Goal: Task Accomplishment & Management: Use online tool/utility

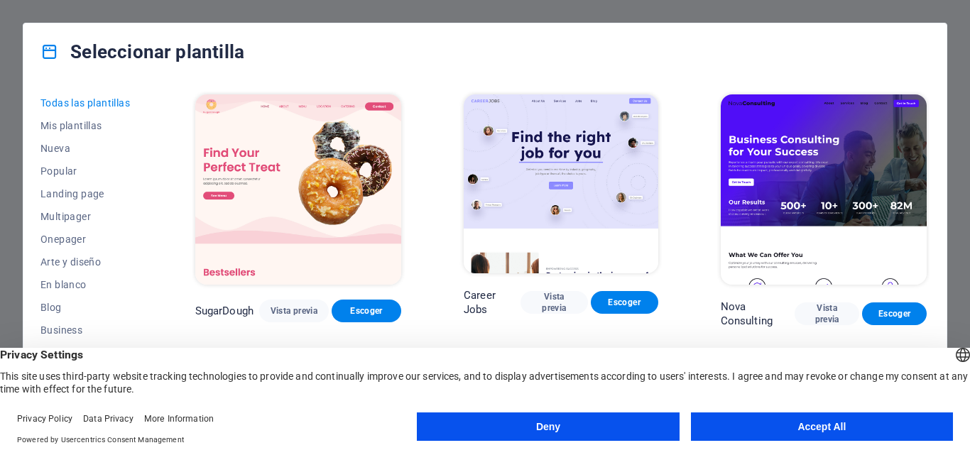
click at [794, 422] on button "Accept All" at bounding box center [822, 426] width 262 height 28
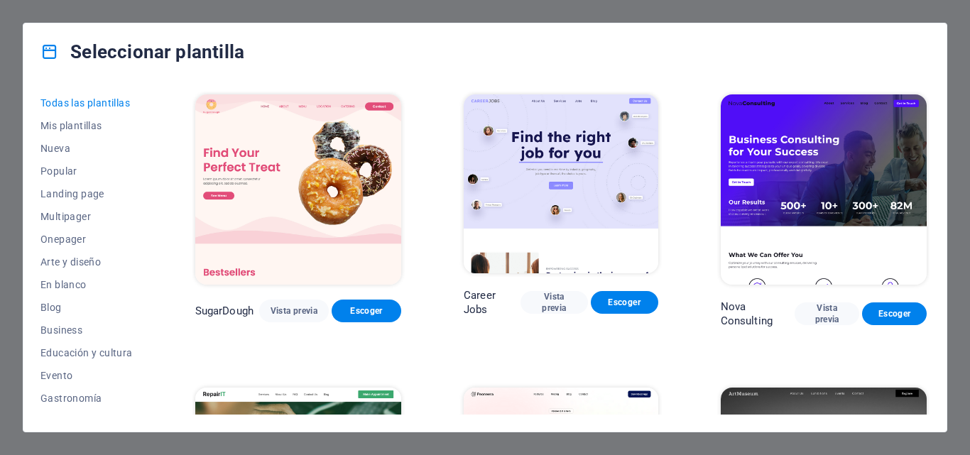
click at [52, 14] on div "Seleccionar plantilla Todas las plantillas Mis plantillas Nueva Popular Landing…" at bounding box center [485, 227] width 970 height 455
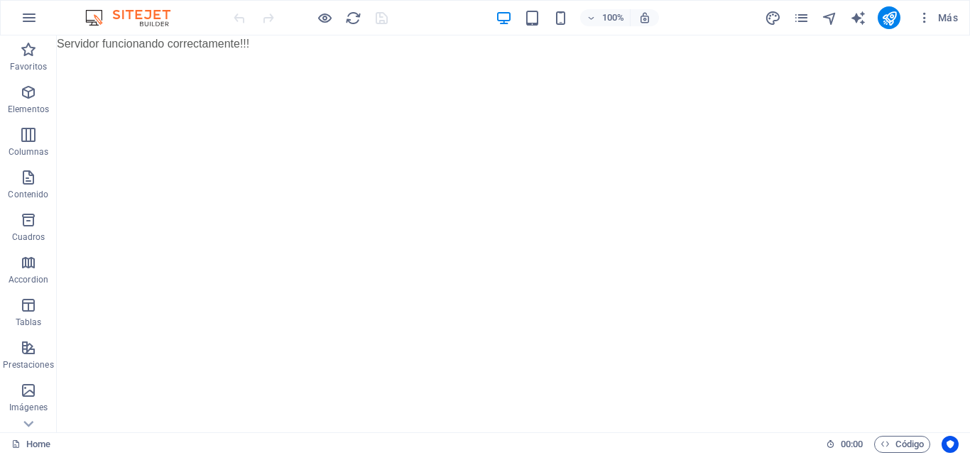
click at [148, 21] on img at bounding box center [135, 17] width 106 height 17
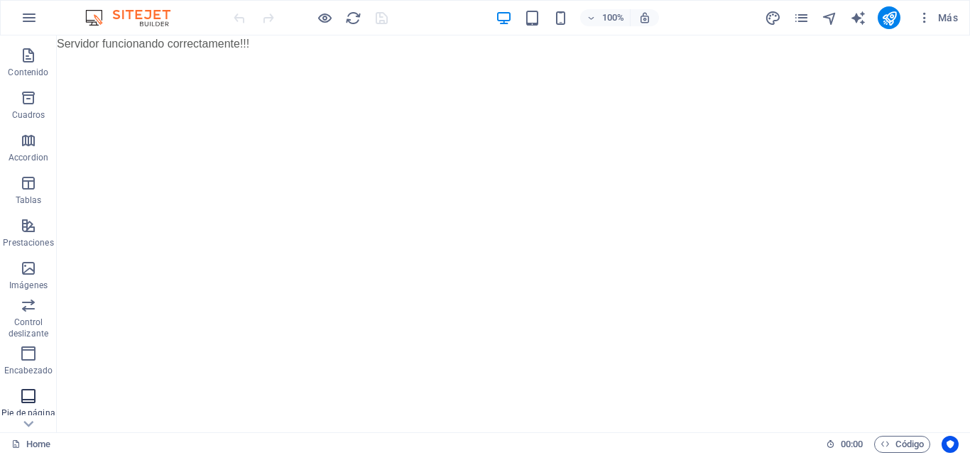
scroll to position [242, 0]
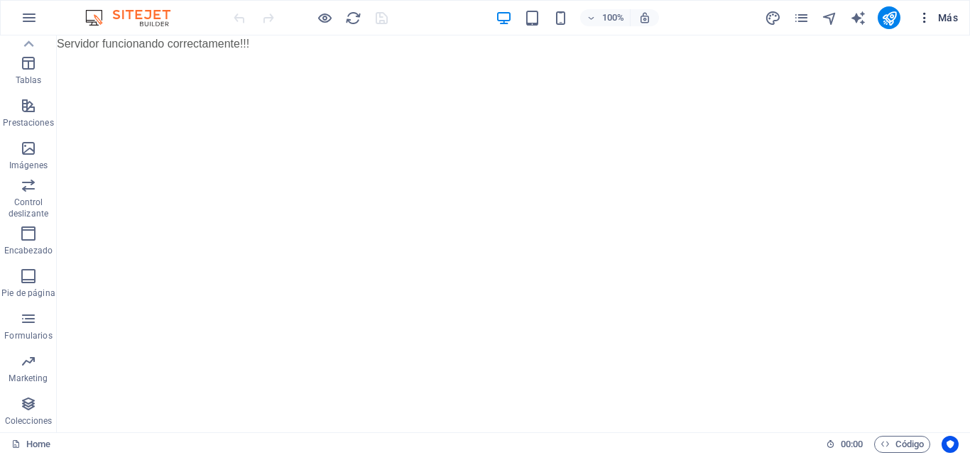
click at [949, 13] on span "Más" at bounding box center [937, 18] width 40 height 14
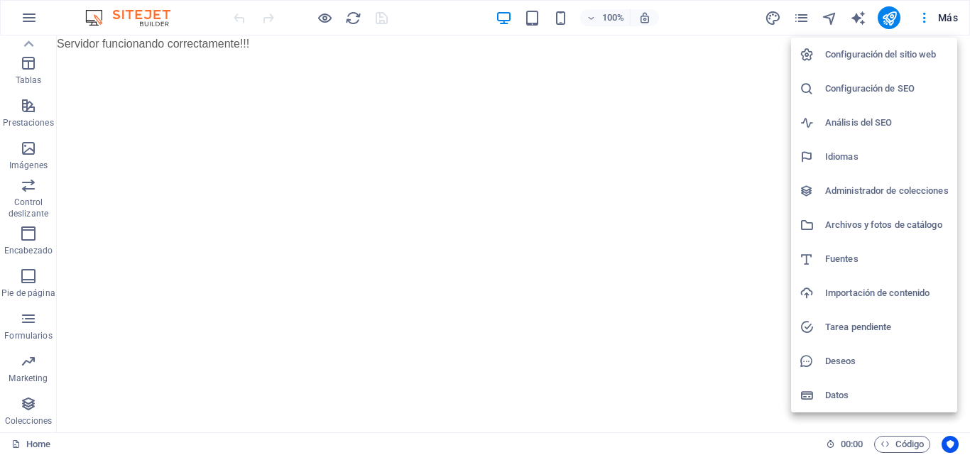
click at [6, 6] on div at bounding box center [485, 227] width 970 height 455
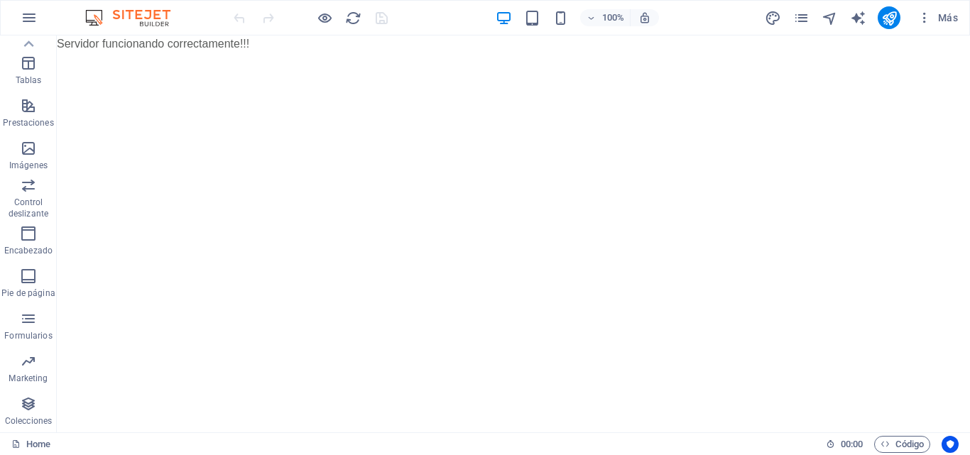
click at [22, 18] on div "Configuración del sitio web Configuración de SEO Análisis del SEO Idiomas Admin…" at bounding box center [485, 232] width 970 height 447
click at [23, 19] on icon "button" at bounding box center [29, 17] width 17 height 17
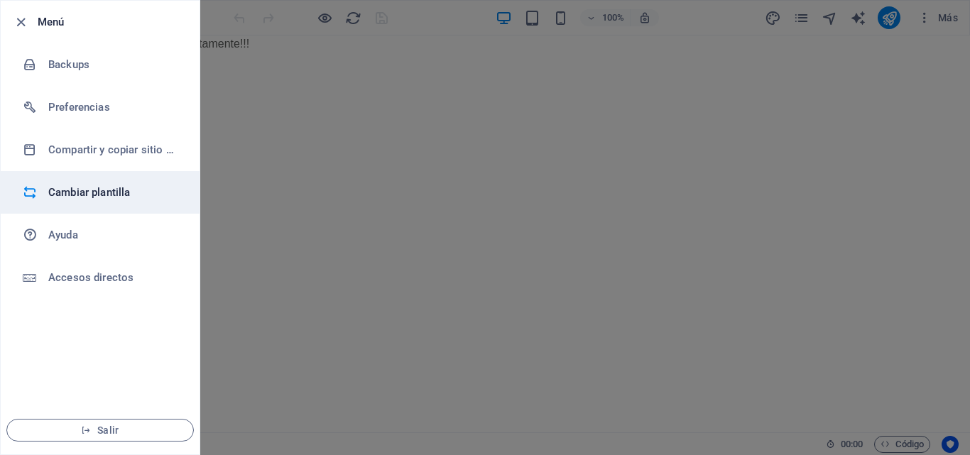
click at [129, 197] on h6 "Cambiar plantilla" at bounding box center [113, 192] width 131 height 17
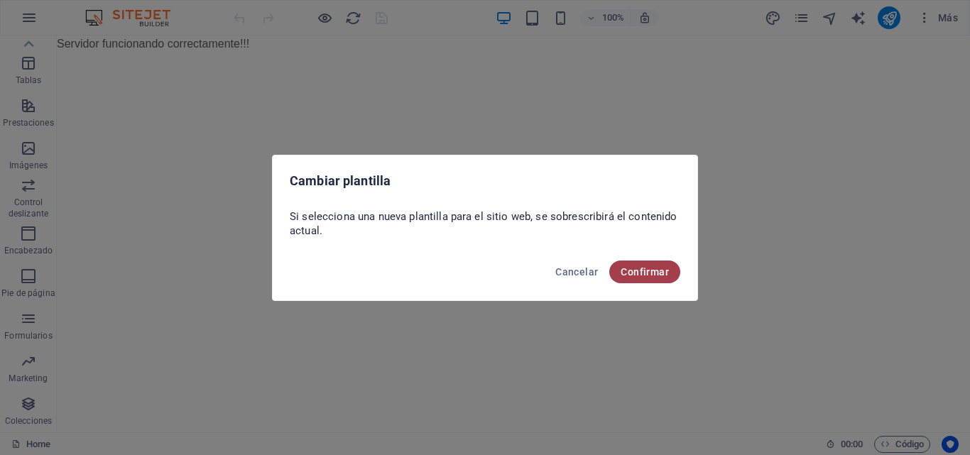
click at [643, 268] on span "Confirmar" at bounding box center [645, 271] width 48 height 11
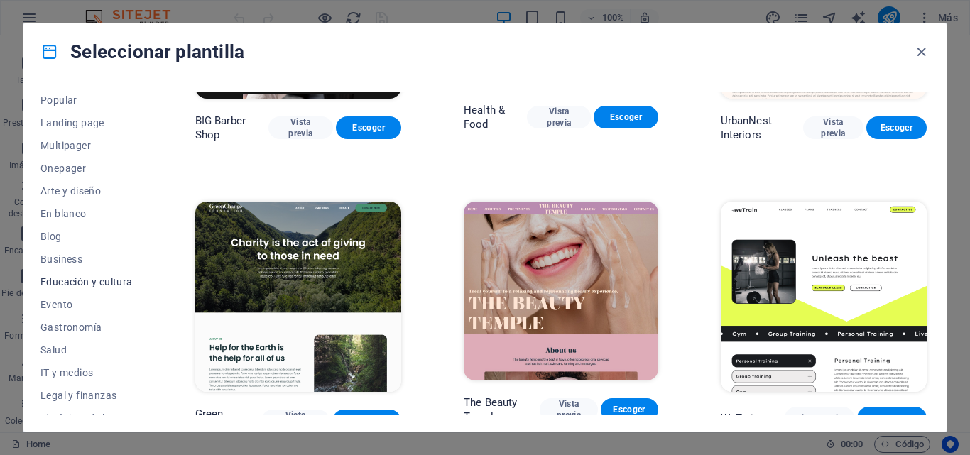
scroll to position [142, 0]
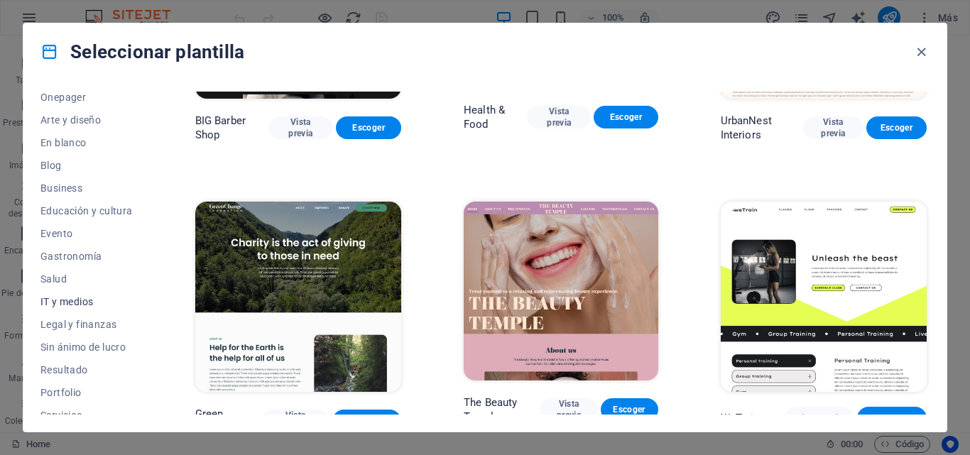
click at [72, 299] on span "IT y medios" at bounding box center [86, 301] width 92 height 11
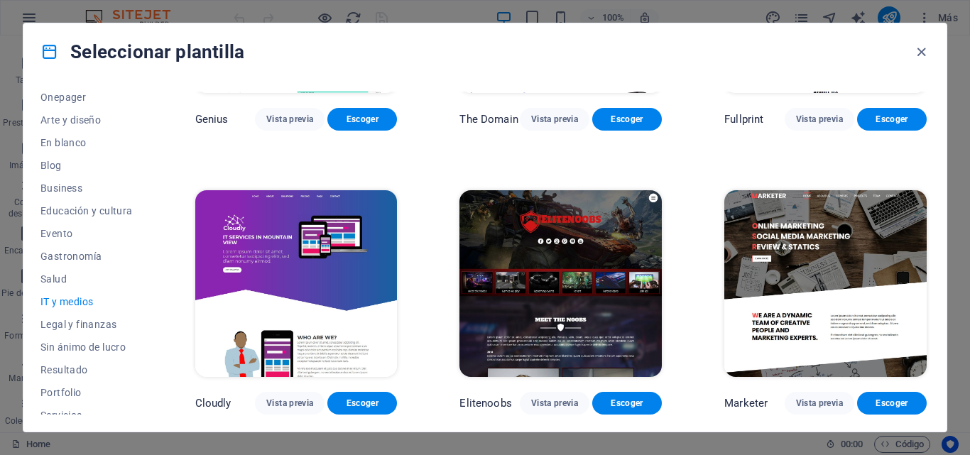
scroll to position [765, 0]
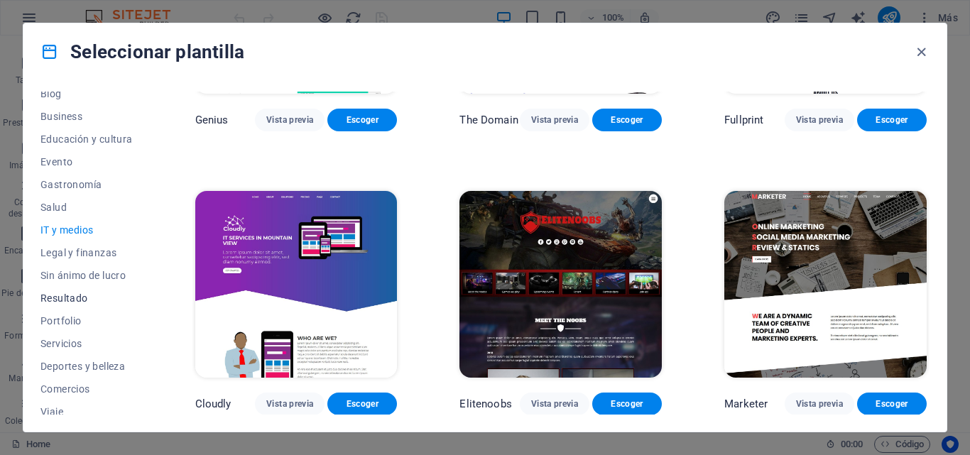
scroll to position [245, 0]
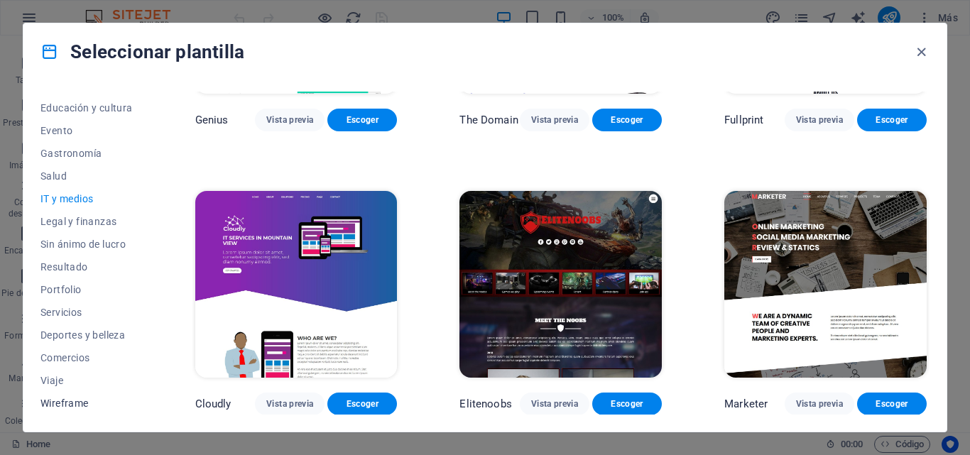
click at [70, 405] on span "Wireframe" at bounding box center [86, 403] width 92 height 11
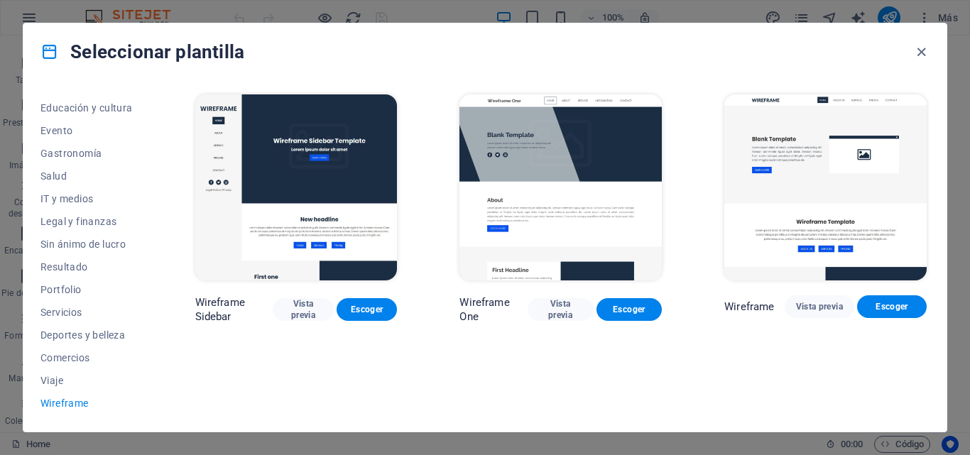
scroll to position [0, 0]
click at [54, 381] on span "Viaje" at bounding box center [86, 380] width 92 height 11
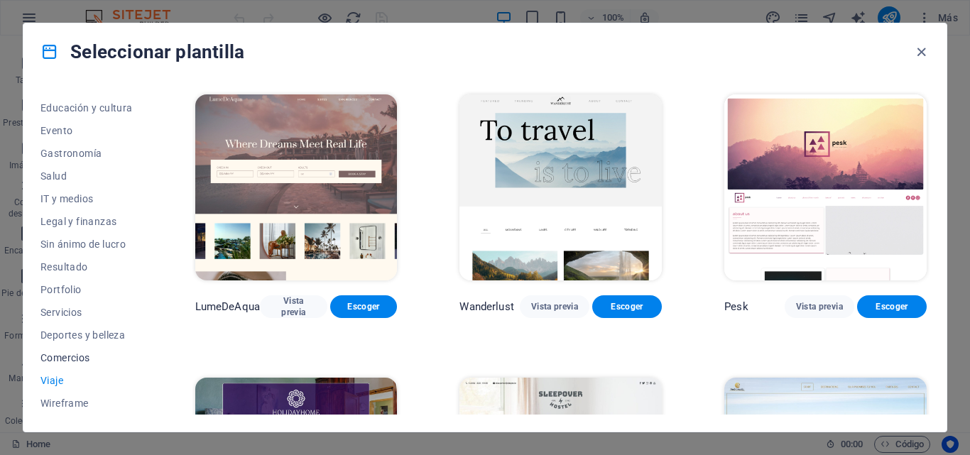
click at [82, 361] on span "Comercios" at bounding box center [86, 357] width 92 height 11
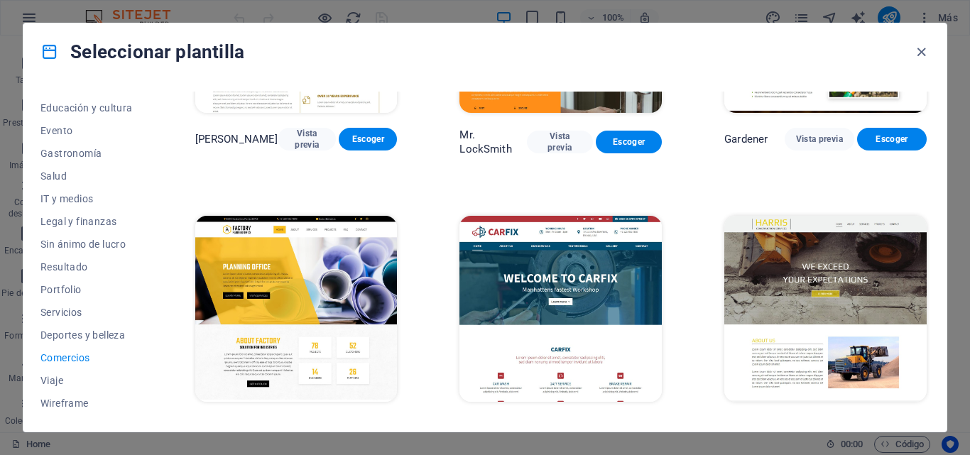
scroll to position [472, 0]
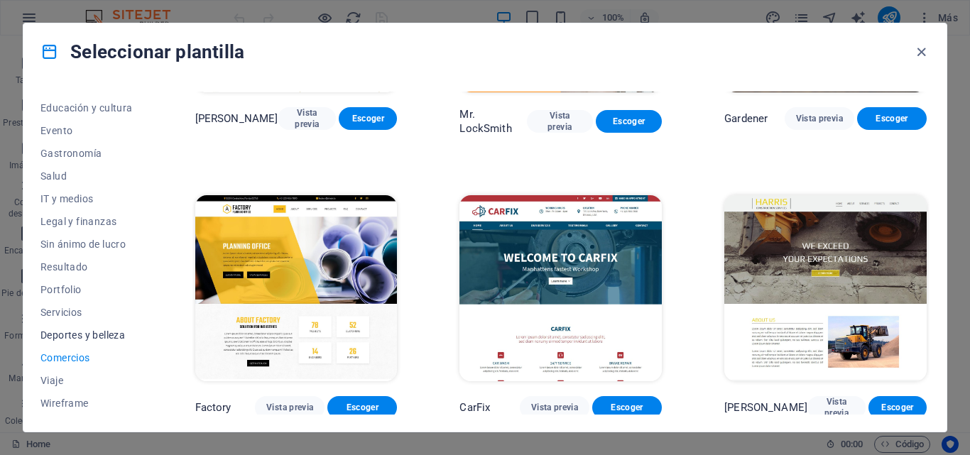
click at [99, 331] on span "Deportes y belleza" at bounding box center [86, 334] width 92 height 11
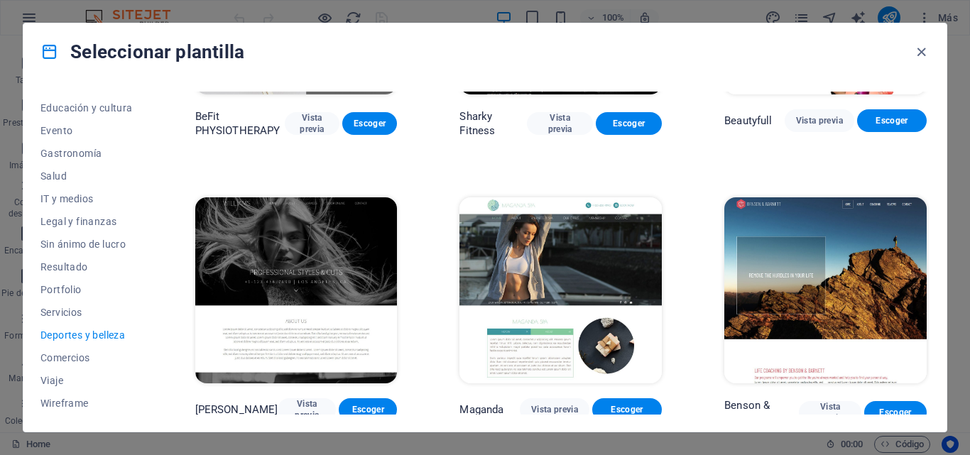
scroll to position [1047, 0]
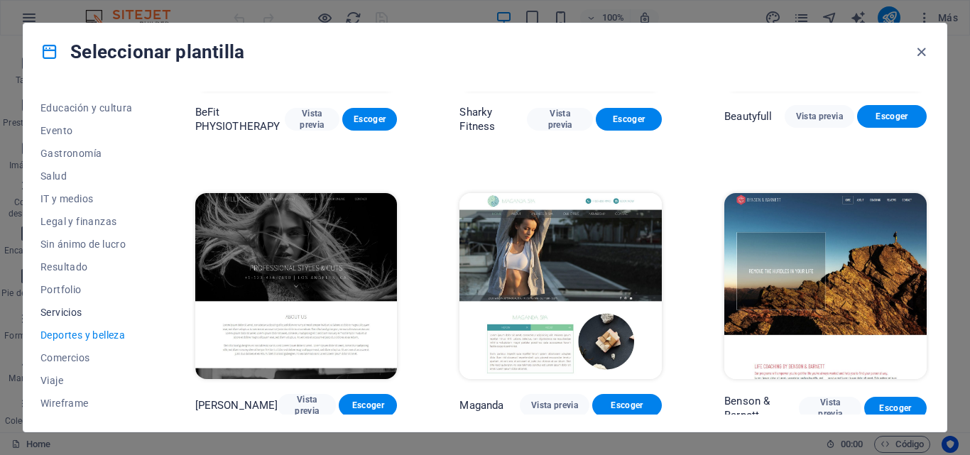
click at [72, 317] on span "Servicios" at bounding box center [86, 312] width 92 height 11
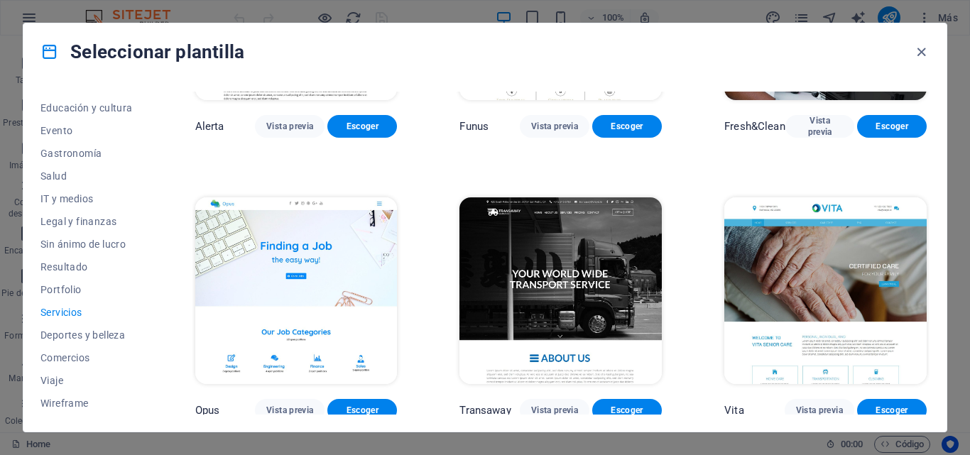
scroll to position [1686, 0]
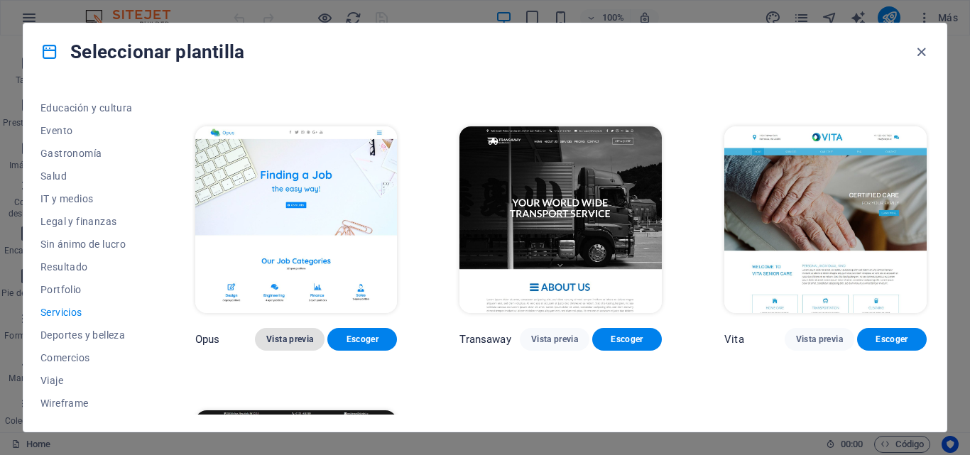
click at [285, 334] on span "Vista previa" at bounding box center [289, 339] width 47 height 11
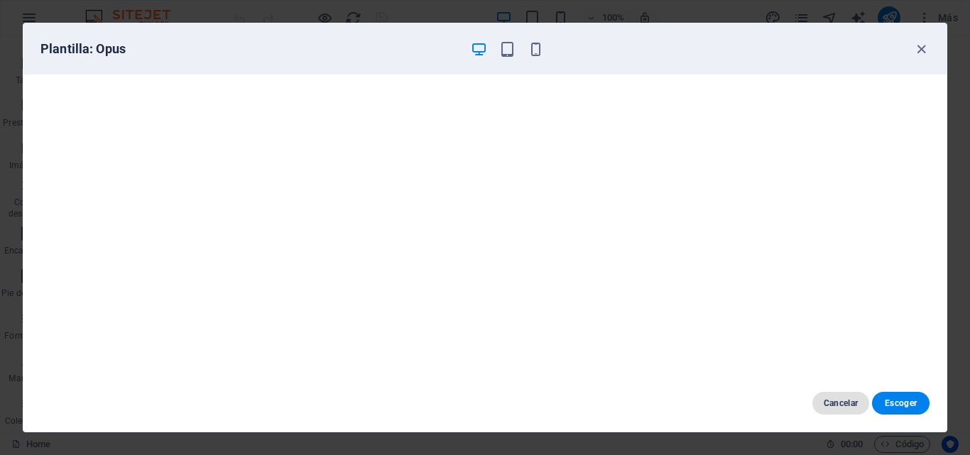
click at [836, 401] on span "Cancelar" at bounding box center [841, 403] width 35 height 11
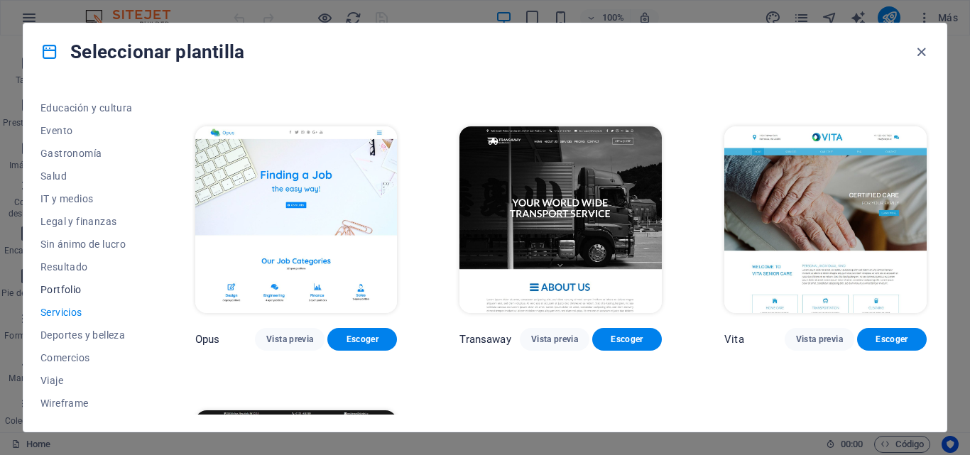
click at [71, 286] on span "Portfolio" at bounding box center [86, 289] width 92 height 11
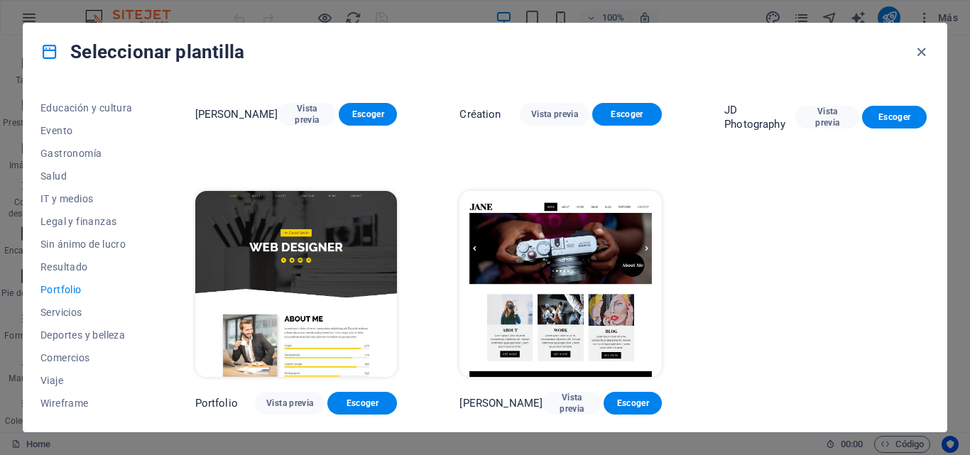
scroll to position [478, 0]
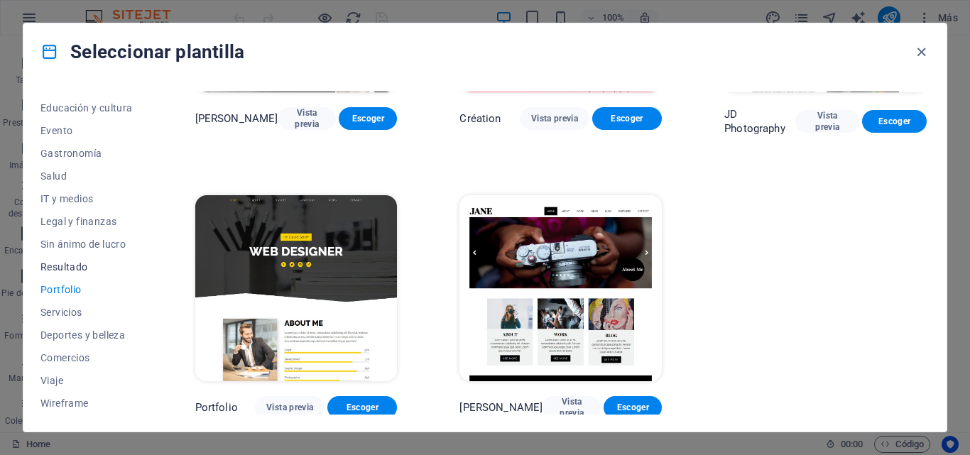
click at [62, 269] on span "Resultado" at bounding box center [86, 266] width 92 height 11
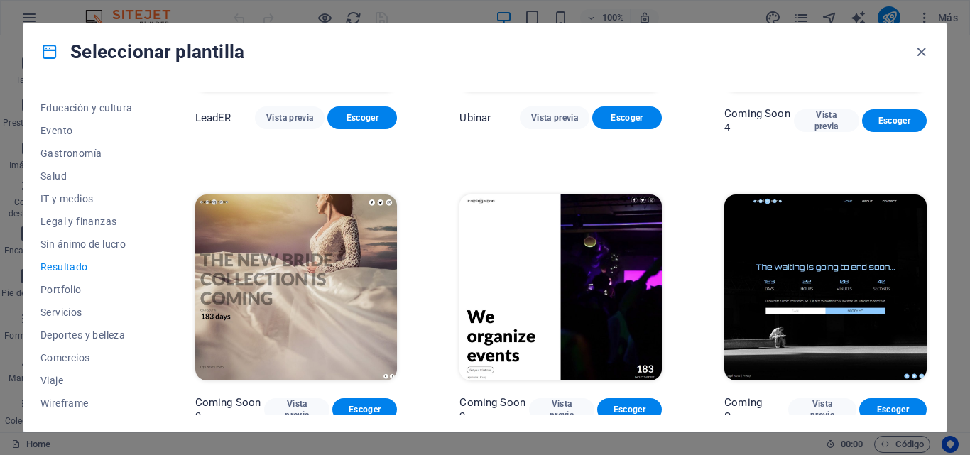
click at [99, 241] on span "Sin ánimo de lucro" at bounding box center [86, 244] width 92 height 11
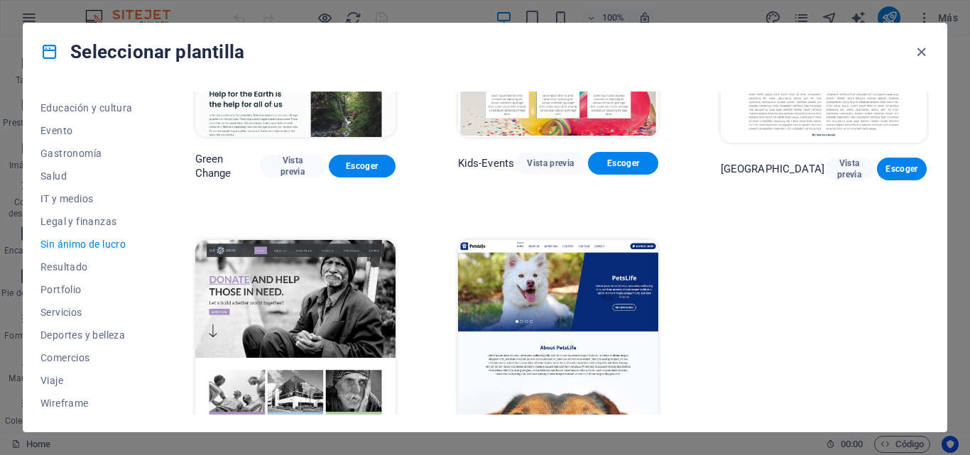
scroll to position [190, 0]
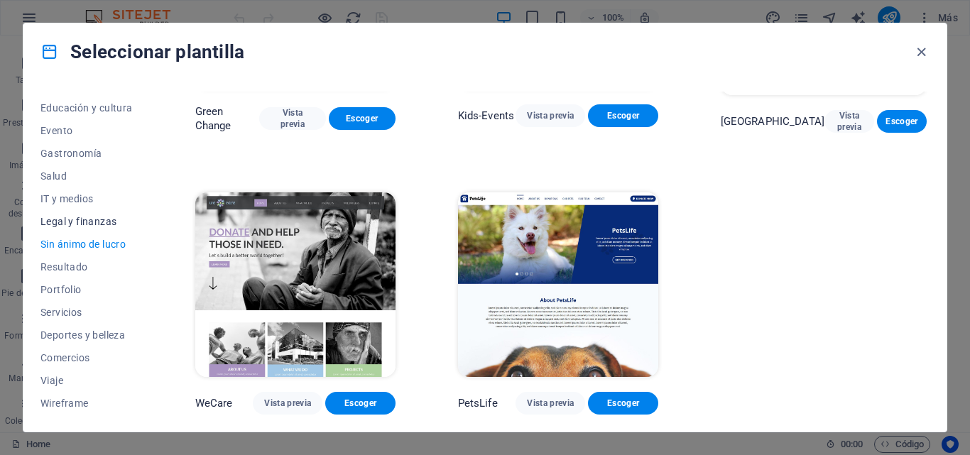
click at [92, 223] on span "Legal y finanzas" at bounding box center [86, 221] width 92 height 11
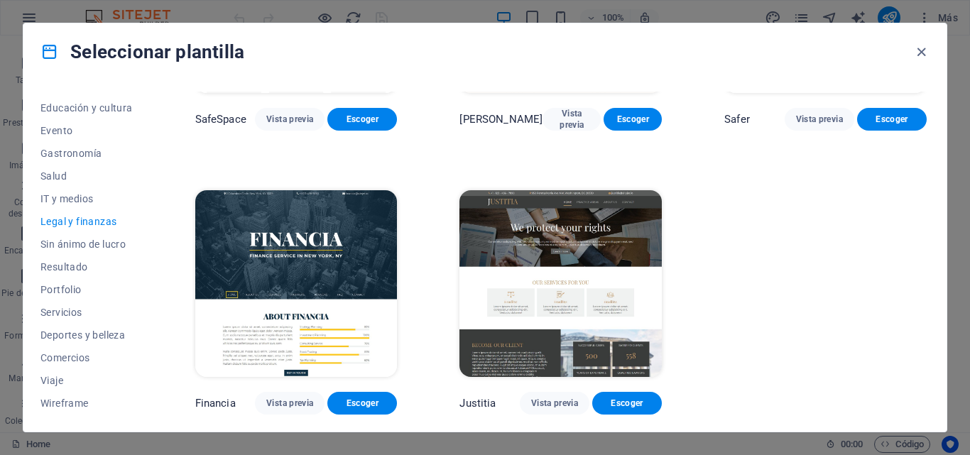
scroll to position [0, 0]
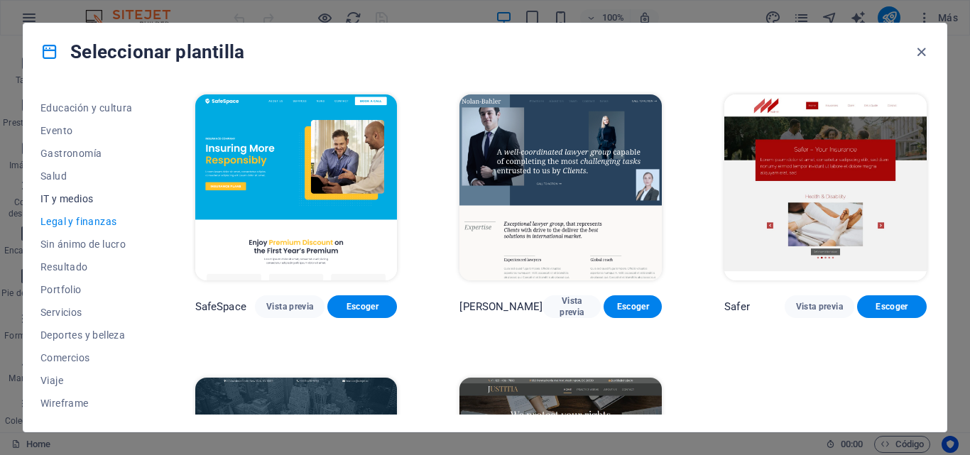
click at [80, 197] on span "IT y medios" at bounding box center [86, 198] width 92 height 11
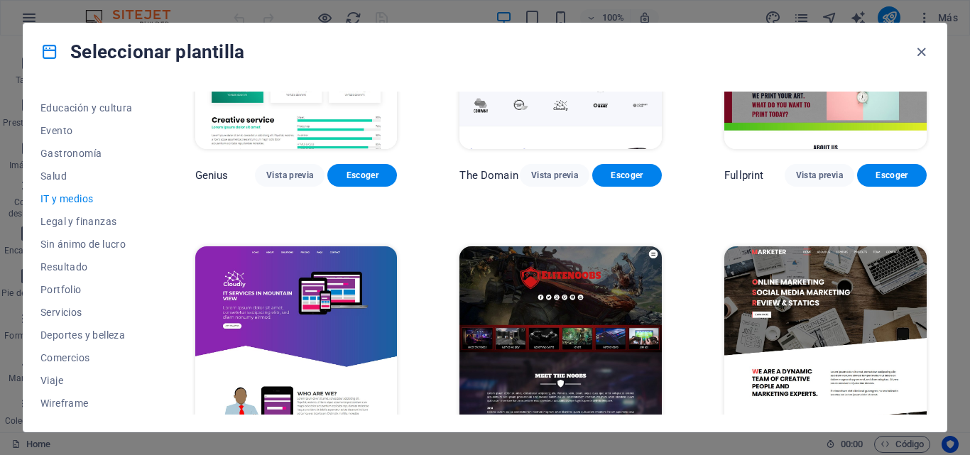
scroll to position [765, 0]
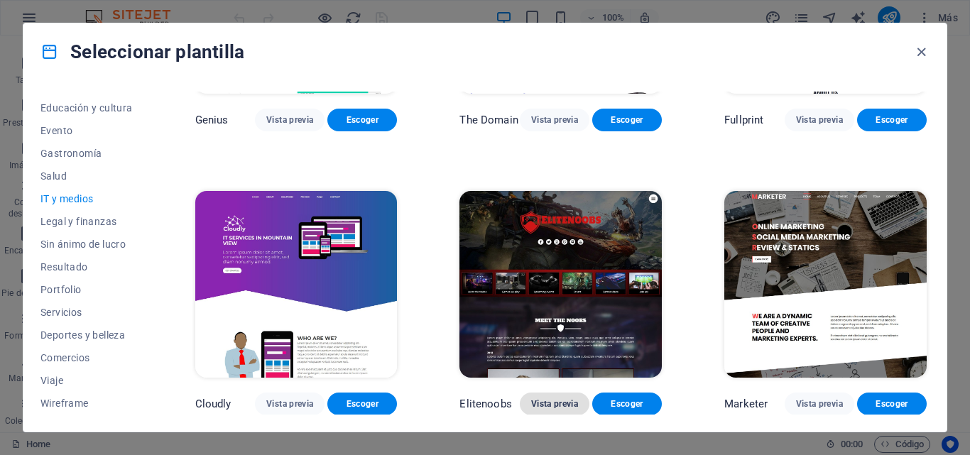
click at [545, 405] on span "Vista previa" at bounding box center [554, 403] width 47 height 11
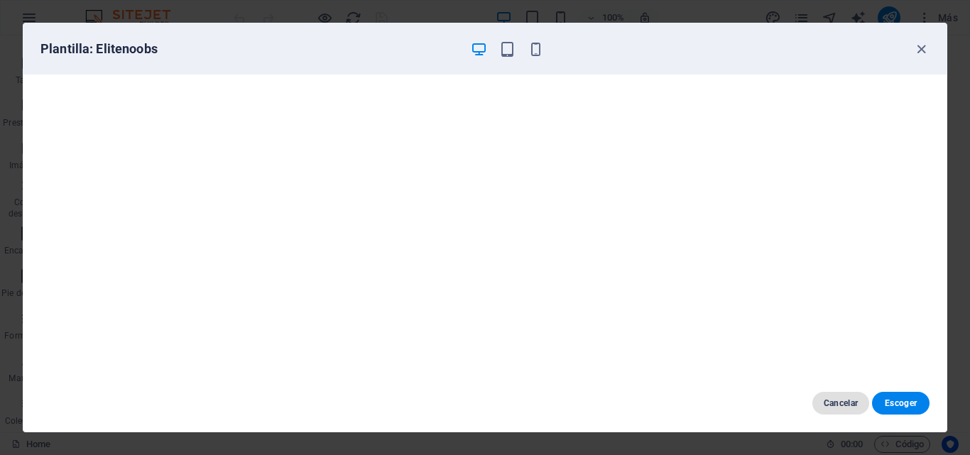
click at [827, 404] on span "Cancelar" at bounding box center [841, 403] width 35 height 11
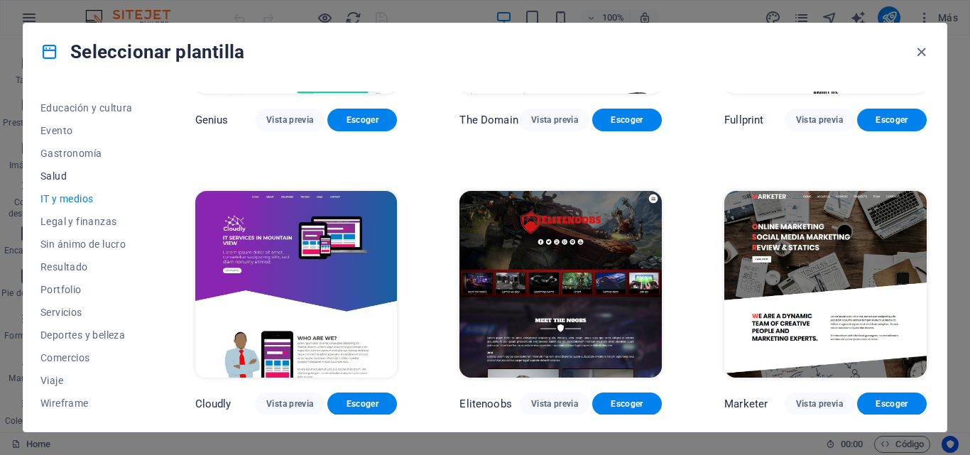
click at [57, 177] on span "Salud" at bounding box center [86, 175] width 92 height 11
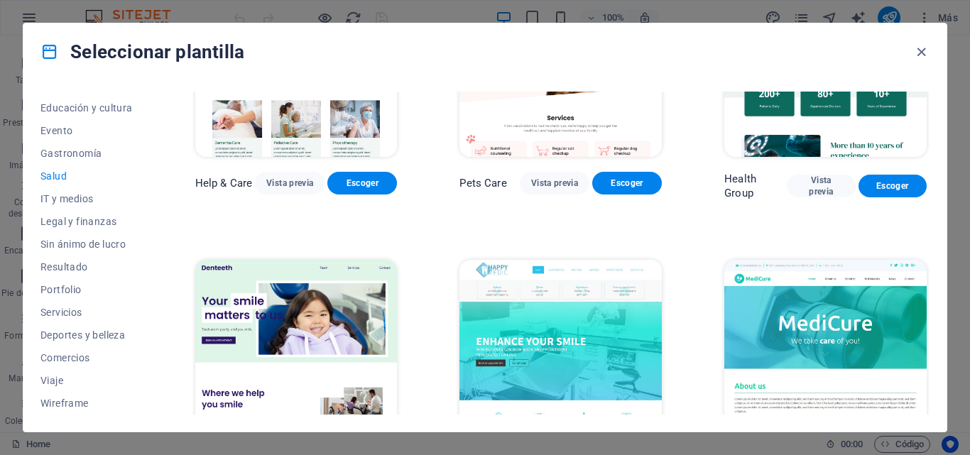
scroll to position [477, 0]
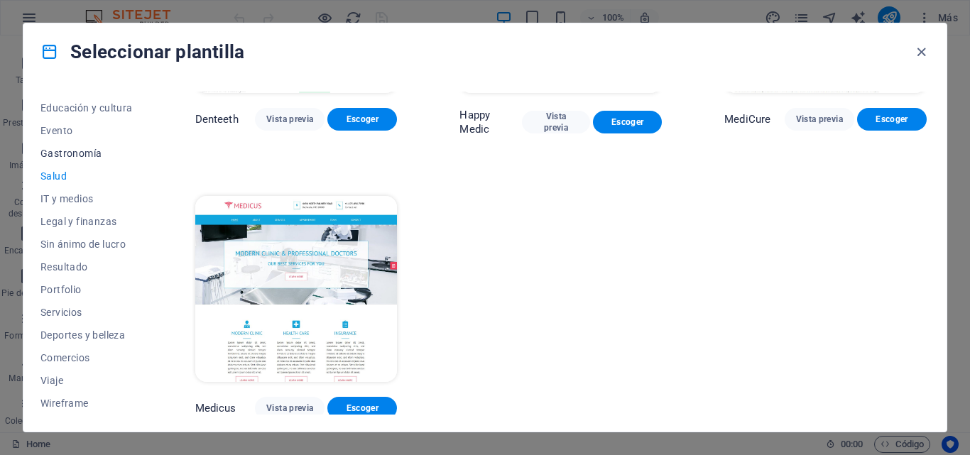
click at [73, 155] on span "Gastronomía" at bounding box center [86, 153] width 92 height 11
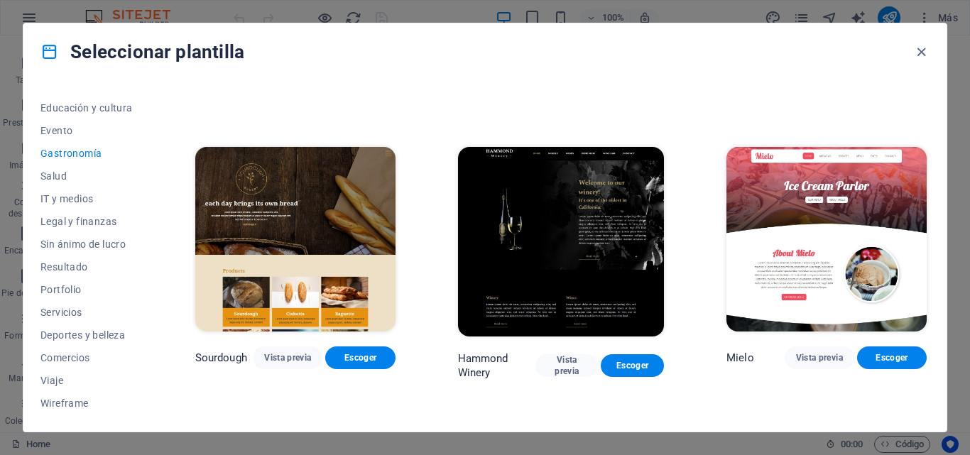
scroll to position [1116, 0]
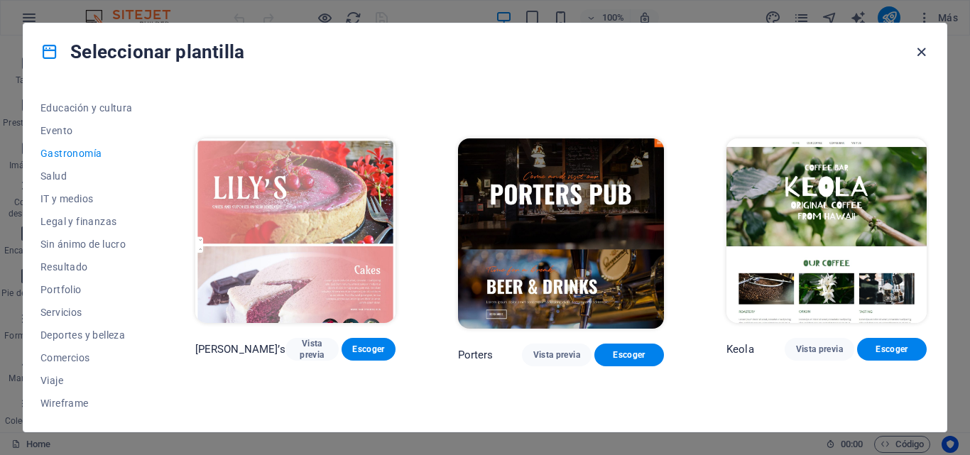
click at [926, 53] on icon "button" at bounding box center [921, 52] width 16 height 16
